Goal: Task Accomplishment & Management: Use online tool/utility

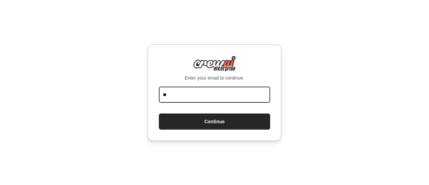
type input "**********"
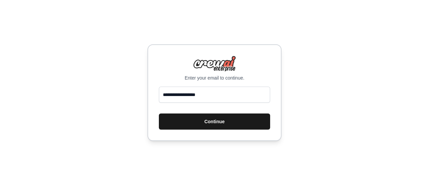
click at [186, 116] on button "Continue" at bounding box center [214, 121] width 111 height 16
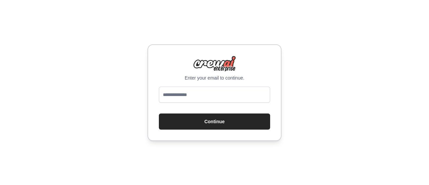
click at [213, 91] on input "email" at bounding box center [214, 94] width 111 height 16
type input "**********"
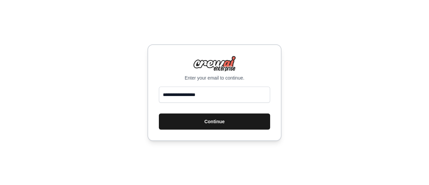
click at [199, 127] on button "Continue" at bounding box center [214, 121] width 111 height 16
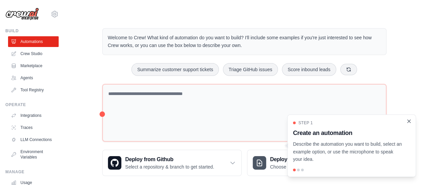
click at [408, 122] on icon "Close walkthrough" at bounding box center [408, 120] width 3 height 3
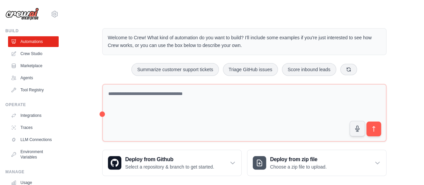
scroll to position [56, 0]
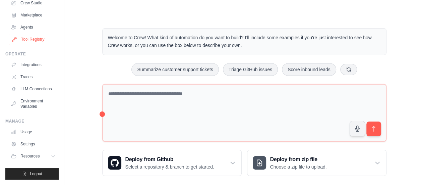
click at [36, 36] on link "Tool Registry" at bounding box center [34, 39] width 51 height 11
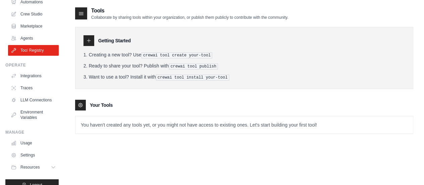
scroll to position [56, 0]
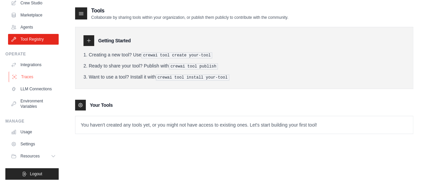
click at [24, 71] on link "Traces" at bounding box center [34, 76] width 51 height 11
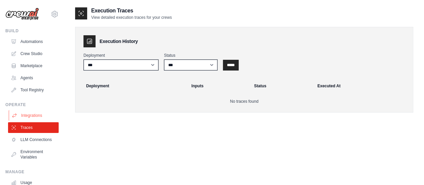
click at [27, 113] on link "Integrations" at bounding box center [34, 115] width 51 height 11
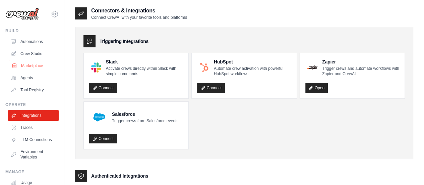
click at [35, 67] on link "Marketplace" at bounding box center [34, 65] width 51 height 11
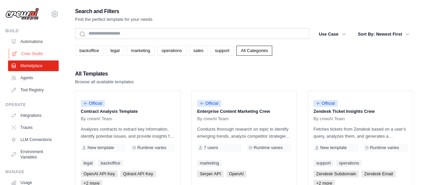
click at [34, 56] on link "Crew Studio" at bounding box center [34, 53] width 51 height 11
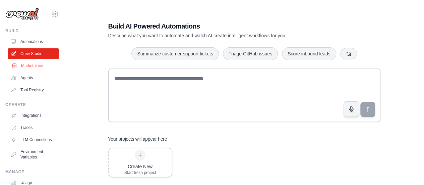
click at [33, 65] on link "Marketplace" at bounding box center [34, 65] width 51 height 11
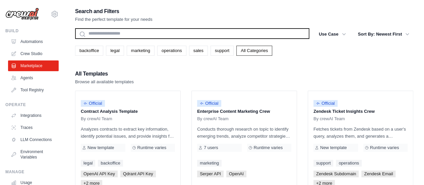
click at [103, 35] on input "text" at bounding box center [192, 33] width 234 height 11
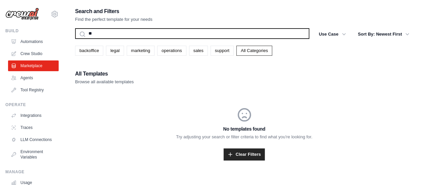
type input "*"
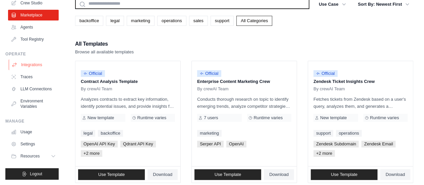
scroll to position [30, 0]
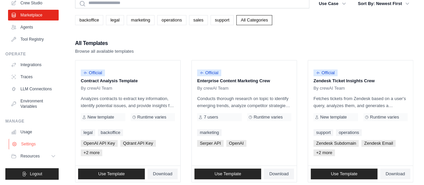
click at [34, 144] on link "Settings" at bounding box center [34, 143] width 51 height 11
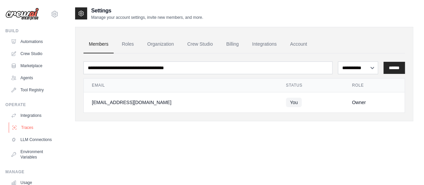
click at [34, 129] on link "Traces" at bounding box center [34, 127] width 51 height 11
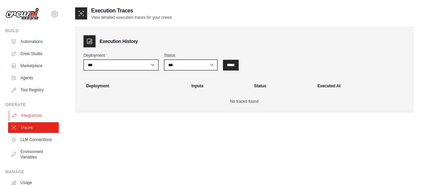
click at [36, 118] on link "Integrations" at bounding box center [34, 115] width 51 height 11
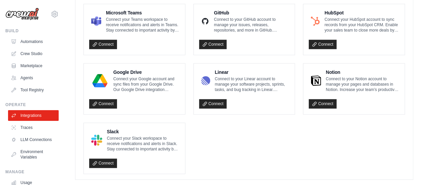
scroll to position [442, 0]
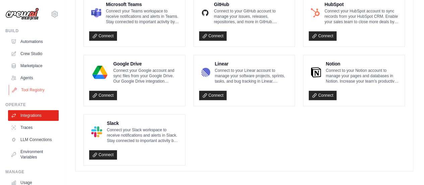
click at [37, 90] on link "Tool Registry" at bounding box center [34, 89] width 51 height 11
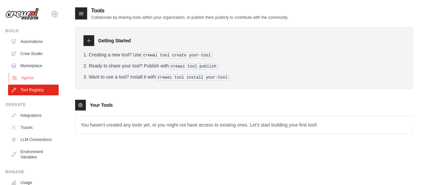
click at [33, 79] on link "Agents" at bounding box center [34, 77] width 51 height 11
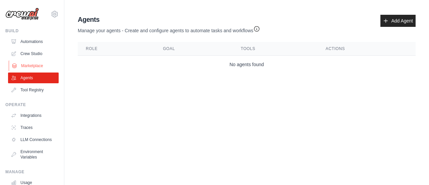
click at [37, 64] on link "Marketplace" at bounding box center [34, 65] width 51 height 11
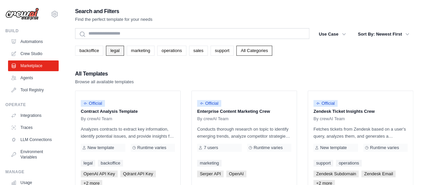
click at [117, 51] on link "legal" at bounding box center [115, 51] width 18 height 10
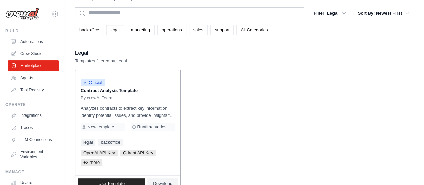
scroll to position [21, 0]
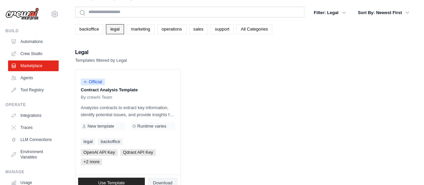
click at [117, 26] on link "legal" at bounding box center [115, 29] width 18 height 10
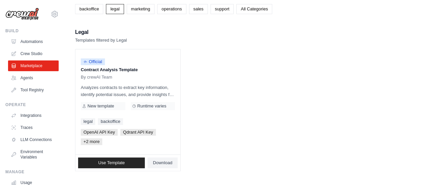
scroll to position [0, 0]
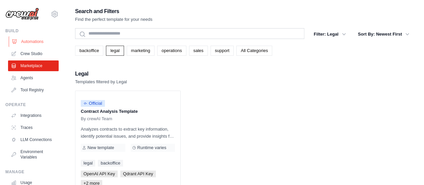
click at [29, 46] on link "Automations" at bounding box center [34, 41] width 51 height 11
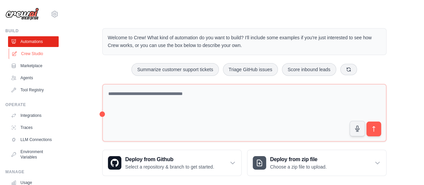
click at [29, 54] on link "Crew Studio" at bounding box center [34, 53] width 51 height 11
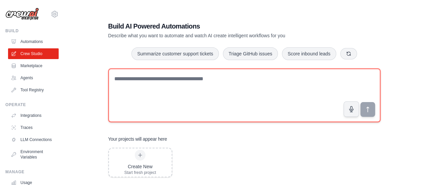
click at [154, 98] on textarea at bounding box center [244, 95] width 272 height 54
click at [206, 82] on textarea "**********" at bounding box center [244, 95] width 272 height 54
type textarea "*"
paste textarea "**********"
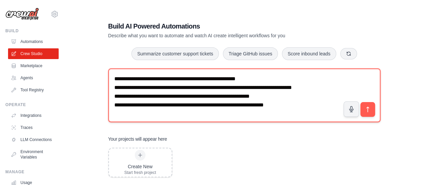
click at [132, 79] on textarea "**********" at bounding box center [244, 95] width 272 height 54
click at [202, 77] on textarea "**********" at bounding box center [244, 95] width 272 height 54
type textarea "**********"
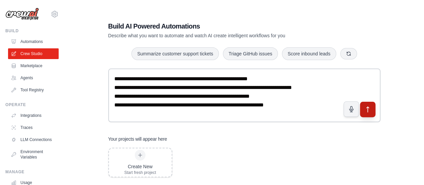
click at [368, 110] on icon "submit" at bounding box center [367, 108] width 7 height 7
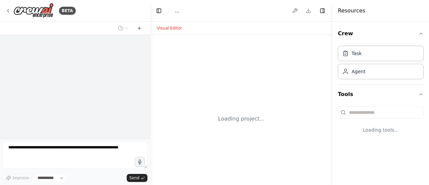
select select "****"
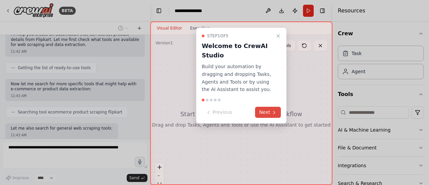
scroll to position [100, 0]
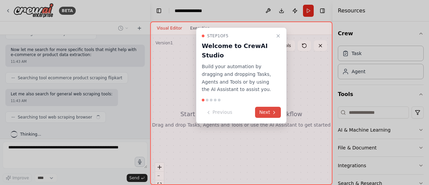
click at [269, 110] on button "Next" at bounding box center [268, 111] width 26 height 11
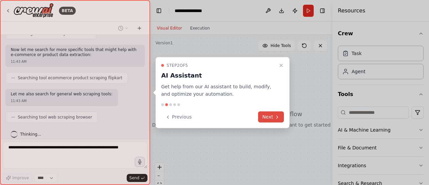
click at [269, 117] on button "Next" at bounding box center [271, 116] width 26 height 11
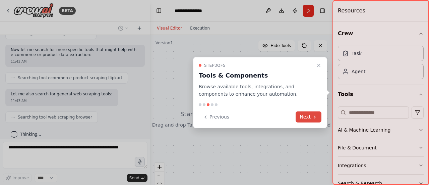
click at [303, 118] on button "Next" at bounding box center [308, 116] width 26 height 11
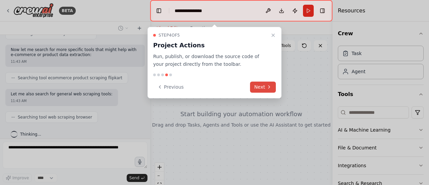
click at [267, 81] on button "Next" at bounding box center [263, 86] width 26 height 11
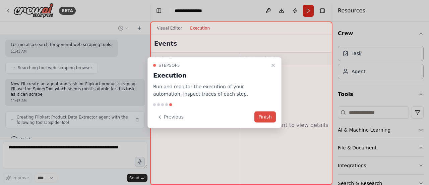
scroll to position [155, 0]
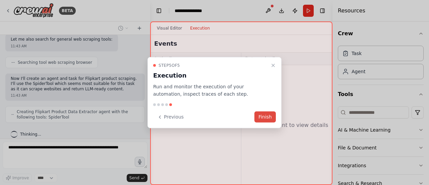
click at [265, 115] on button "Finish" at bounding box center [264, 116] width 21 height 11
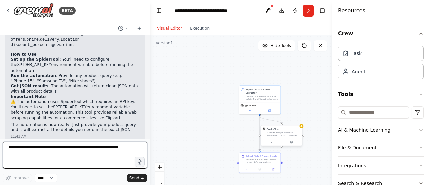
scroll to position [455, 0]
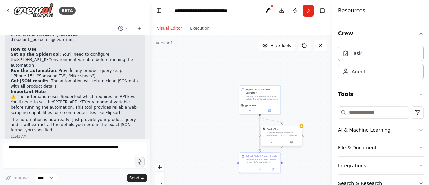
click at [290, 134] on div "A tool to scrape or crawl a website and return LLM-ready content." at bounding box center [283, 133] width 33 height 5
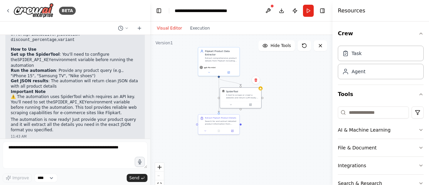
drag, startPoint x: 233, startPoint y: 120, endPoint x: 192, endPoint y: 81, distance: 55.9
click at [192, 81] on div ".deletable-edge-delete-btn { width: 20px; height: 20px; border: 0px solid #ffff…" at bounding box center [241, 118] width 182 height 167
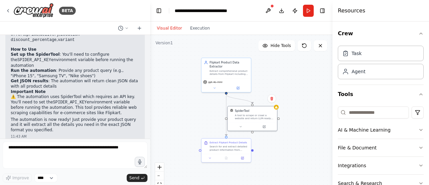
drag, startPoint x: 180, startPoint y: 94, endPoint x: 195, endPoint y: 118, distance: 27.9
click at [195, 118] on div ".deletable-edge-delete-btn { width: 20px; height: 20px; border: 0px solid #ffff…" at bounding box center [241, 118] width 182 height 167
click at [264, 125] on icon at bounding box center [264, 125] width 2 height 2
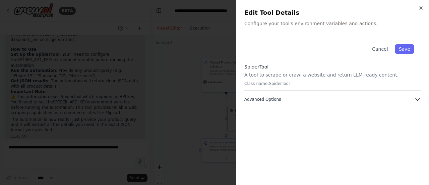
click at [415, 96] on icon "button" at bounding box center [417, 99] width 7 height 7
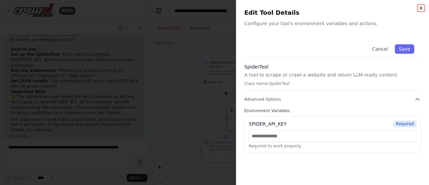
click at [422, 10] on icon "button" at bounding box center [420, 7] width 5 height 5
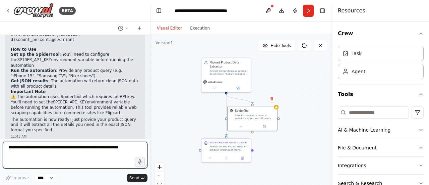
click at [85, 154] on textarea at bounding box center [75, 154] width 145 height 27
type textarea "**********"
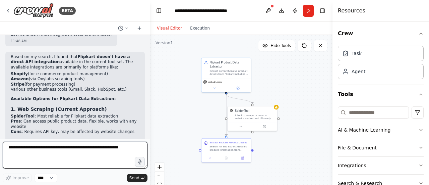
scroll to position [695, 0]
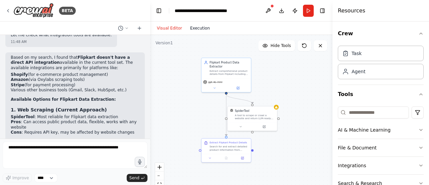
click at [198, 30] on button "Execution" at bounding box center [200, 28] width 28 height 8
click at [170, 29] on button "Visual Editor" at bounding box center [169, 28] width 33 height 8
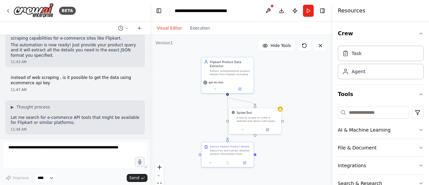
scroll to position [529, 0]
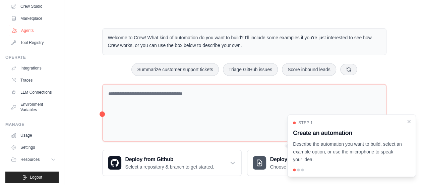
scroll to position [48, 0]
click at [31, 69] on link "Integrations" at bounding box center [34, 67] width 51 height 11
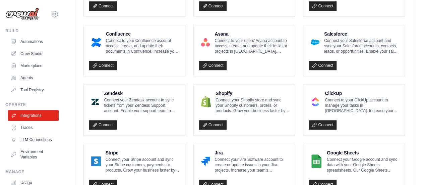
scroll to position [235, 0]
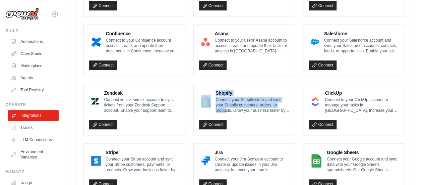
drag, startPoint x: 225, startPoint y: 111, endPoint x: 208, endPoint y: 88, distance: 28.5
click at [208, 89] on div "Shopify Connect your Shopify store and sync your Shopify customers, orders, or …" at bounding box center [244, 100] width 90 height 23
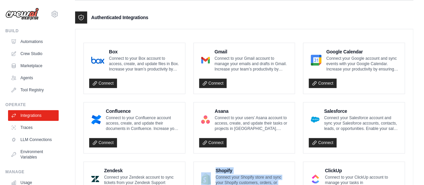
scroll to position [158, 0]
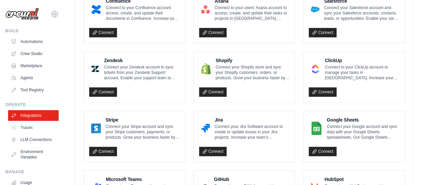
scroll to position [268, 0]
